Goal: Task Accomplishment & Management: Manage account settings

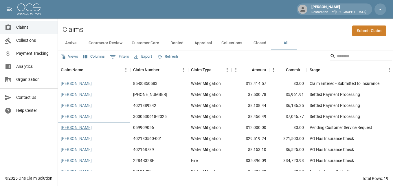
click at [66, 127] on link "[PERSON_NAME]" at bounding box center [76, 127] width 31 height 6
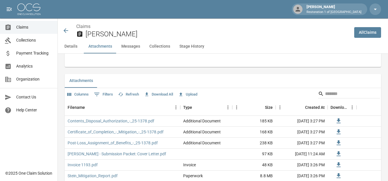
scroll to position [318, 0]
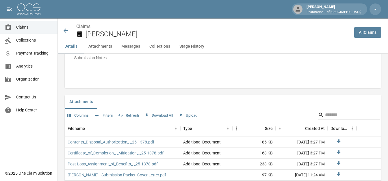
click at [189, 111] on button "Upload" at bounding box center [188, 115] width 22 height 9
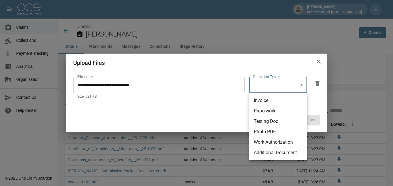
click at [303, 84] on body "[PERSON_NAME] Restoration 1 of [GEOGRAPHIC_DATA] Claims Collections Payment Tra…" at bounding box center [196, 156] width 393 height 948
click at [269, 102] on li "Invoice" at bounding box center [278, 100] width 58 height 10
type input "********"
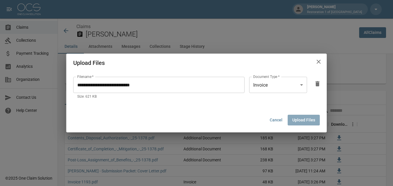
click at [307, 119] on button "Upload Files" at bounding box center [303, 120] width 32 height 11
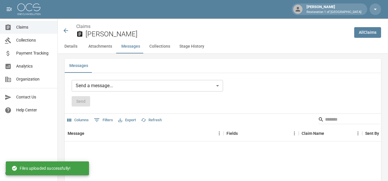
scroll to position [521, 0]
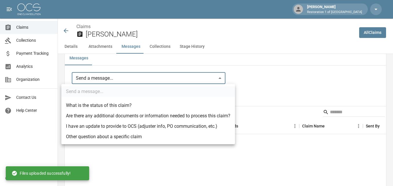
click at [88, 91] on ul "Send a message... What is the status of this claim? Are there any additional do…" at bounding box center [148, 114] width 174 height 60
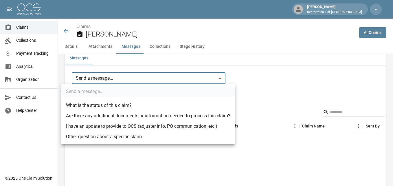
click at [107, 137] on li "Other question about a specific claim" at bounding box center [148, 136] width 174 height 10
type input "**********"
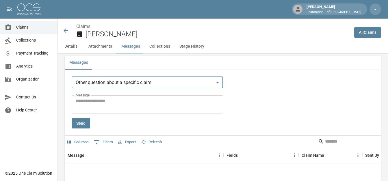
click at [80, 98] on textarea "Message" at bounding box center [147, 104] width 143 height 13
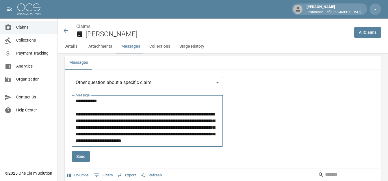
type textarea "**********"
click at [82, 152] on button "Send" at bounding box center [81, 157] width 19 height 11
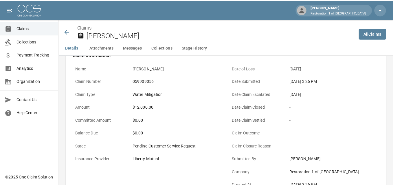
scroll to position [0, 0]
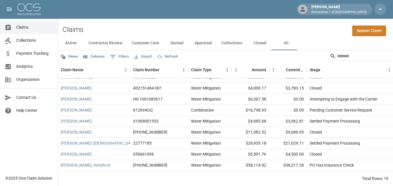
scroll to position [121, 0]
